Goal: Task Accomplishment & Management: Manage account settings

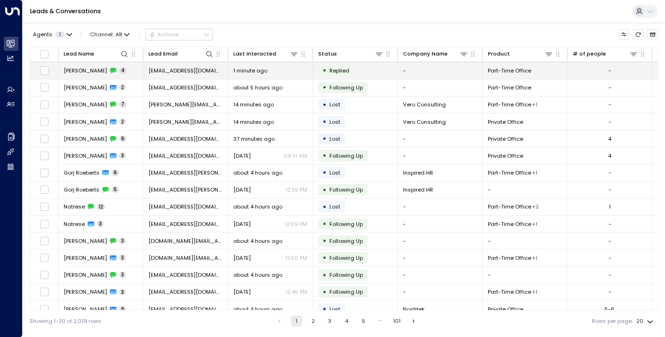
click at [73, 71] on span "[PERSON_NAME]" at bounding box center [85, 71] width 43 height 8
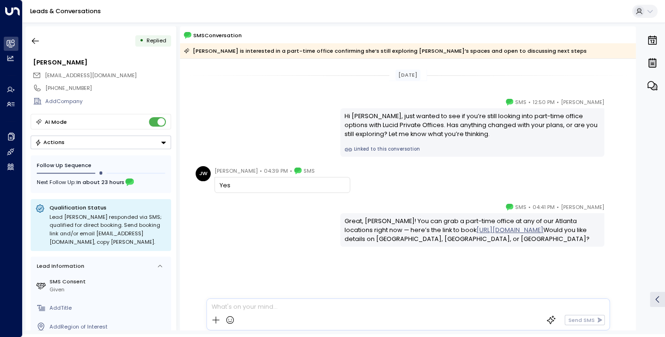
scroll to position [118, 0]
click at [476, 235] on link "[URL][DOMAIN_NAME]" at bounding box center [509, 230] width 67 height 9
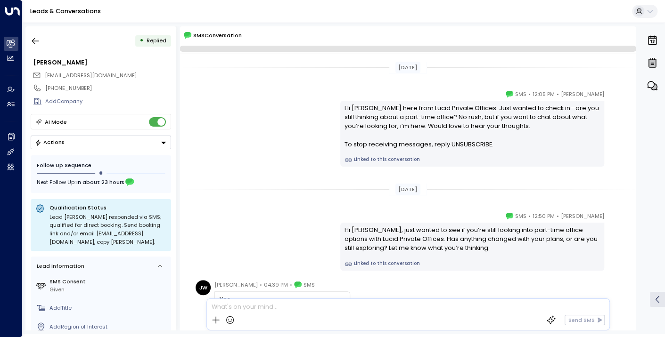
scroll to position [114, 0]
